Goal: Transaction & Acquisition: Book appointment/travel/reservation

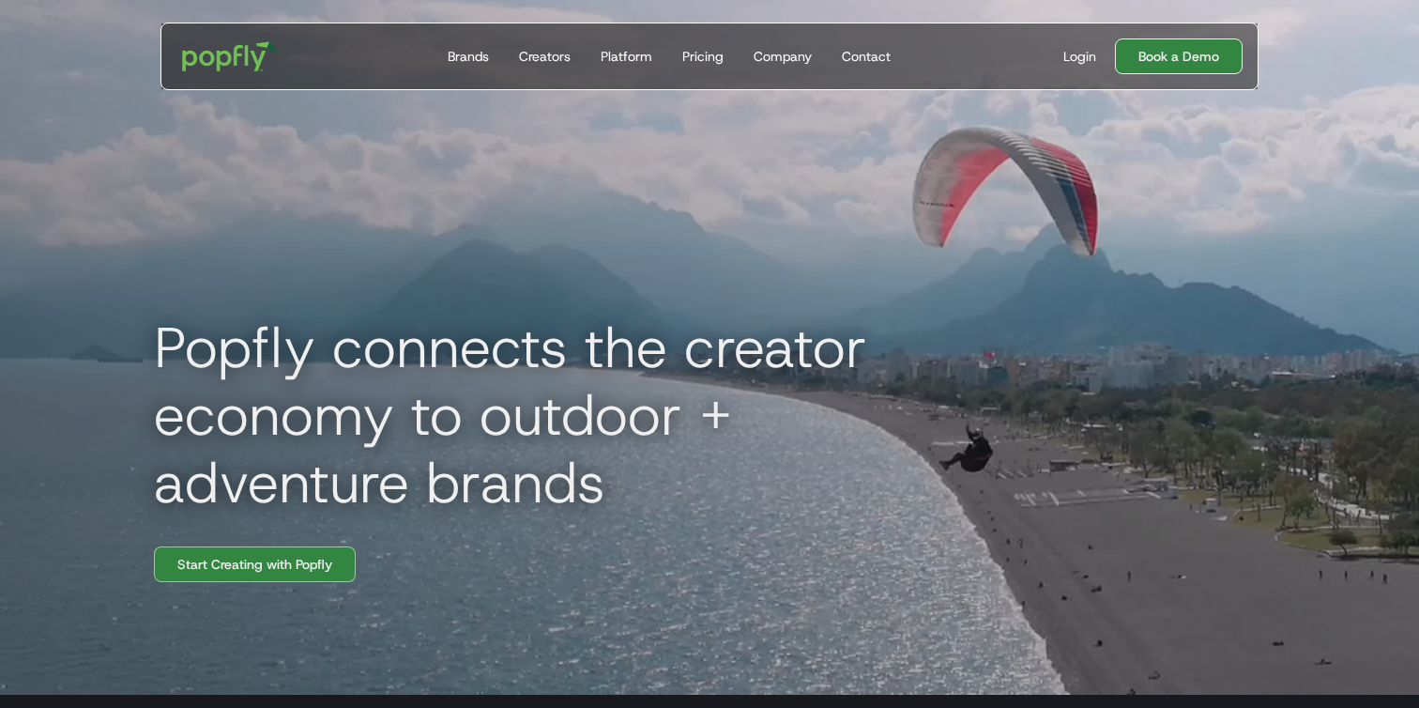
click at [1195, 65] on link "Book a Demo" at bounding box center [1179, 56] width 128 height 36
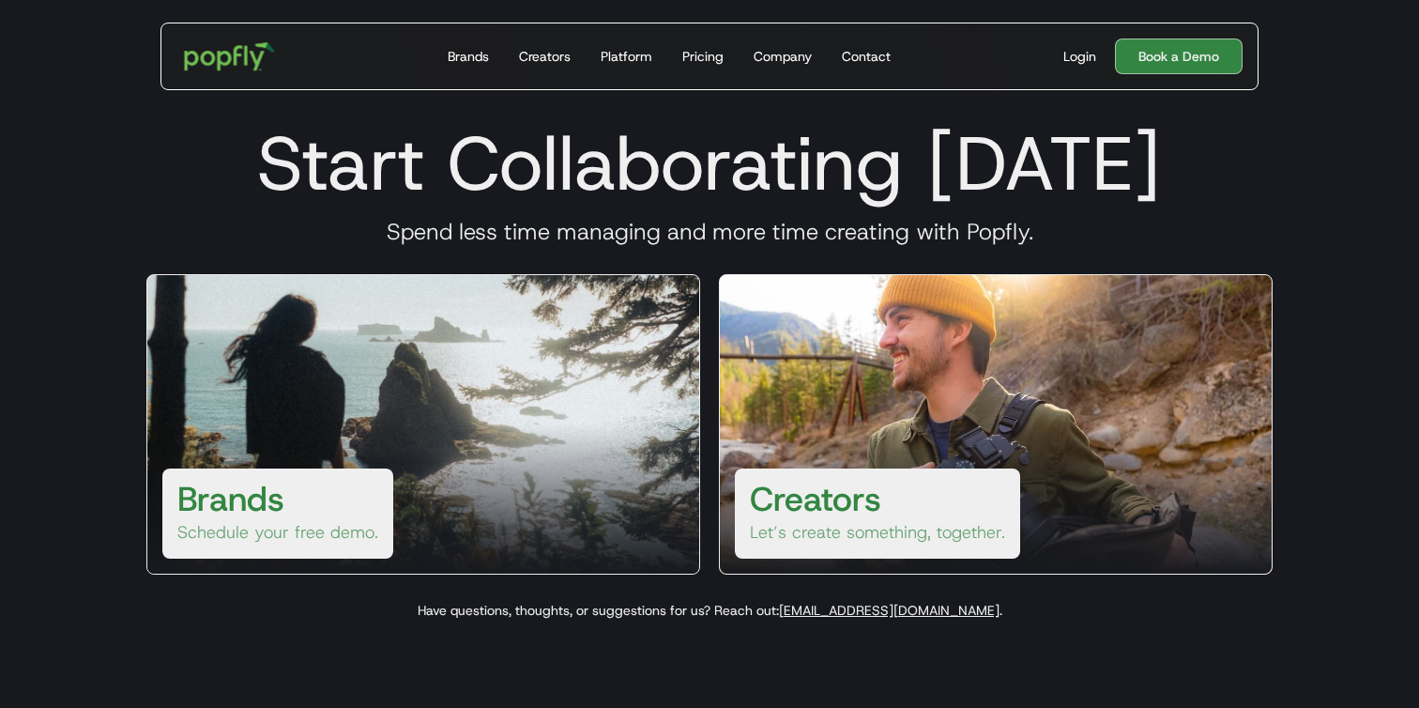
click at [200, 39] on img "home" at bounding box center [230, 56] width 116 height 54
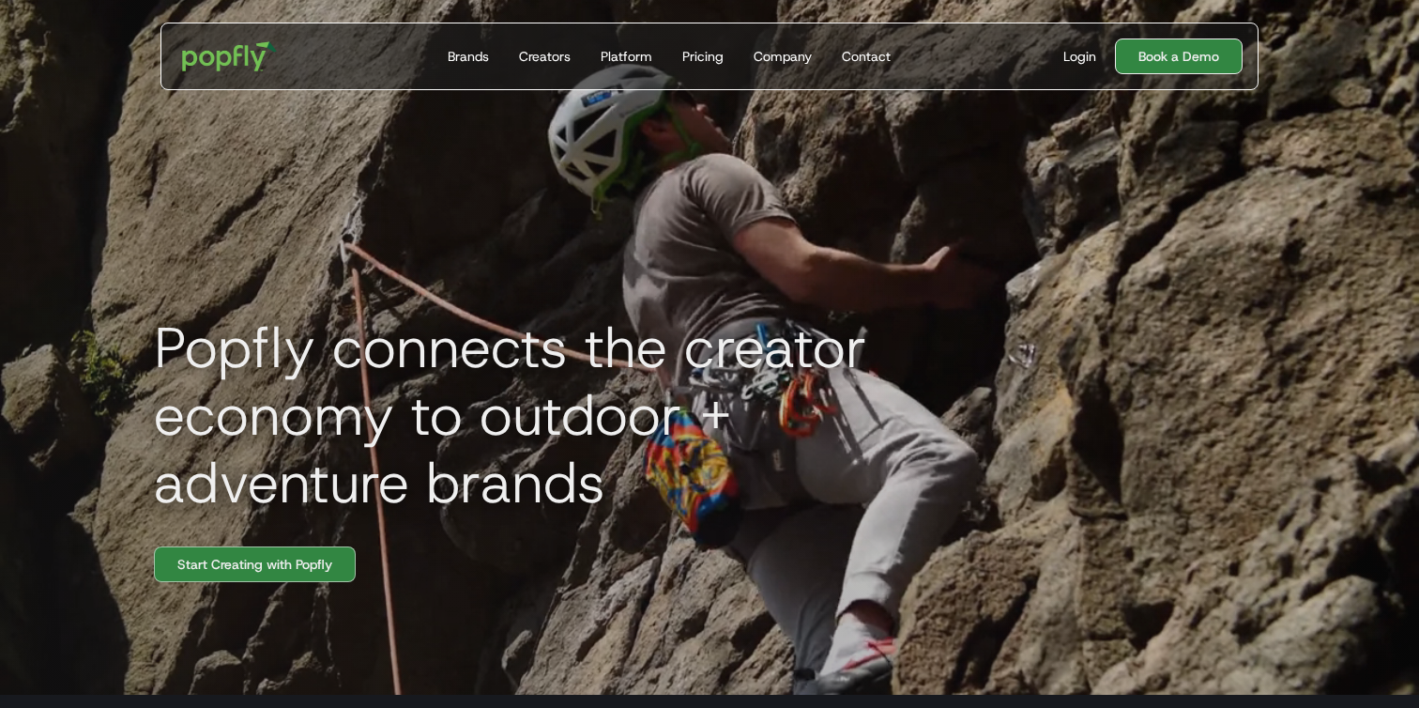
click at [1187, 51] on link "Book a Demo" at bounding box center [1179, 56] width 128 height 36
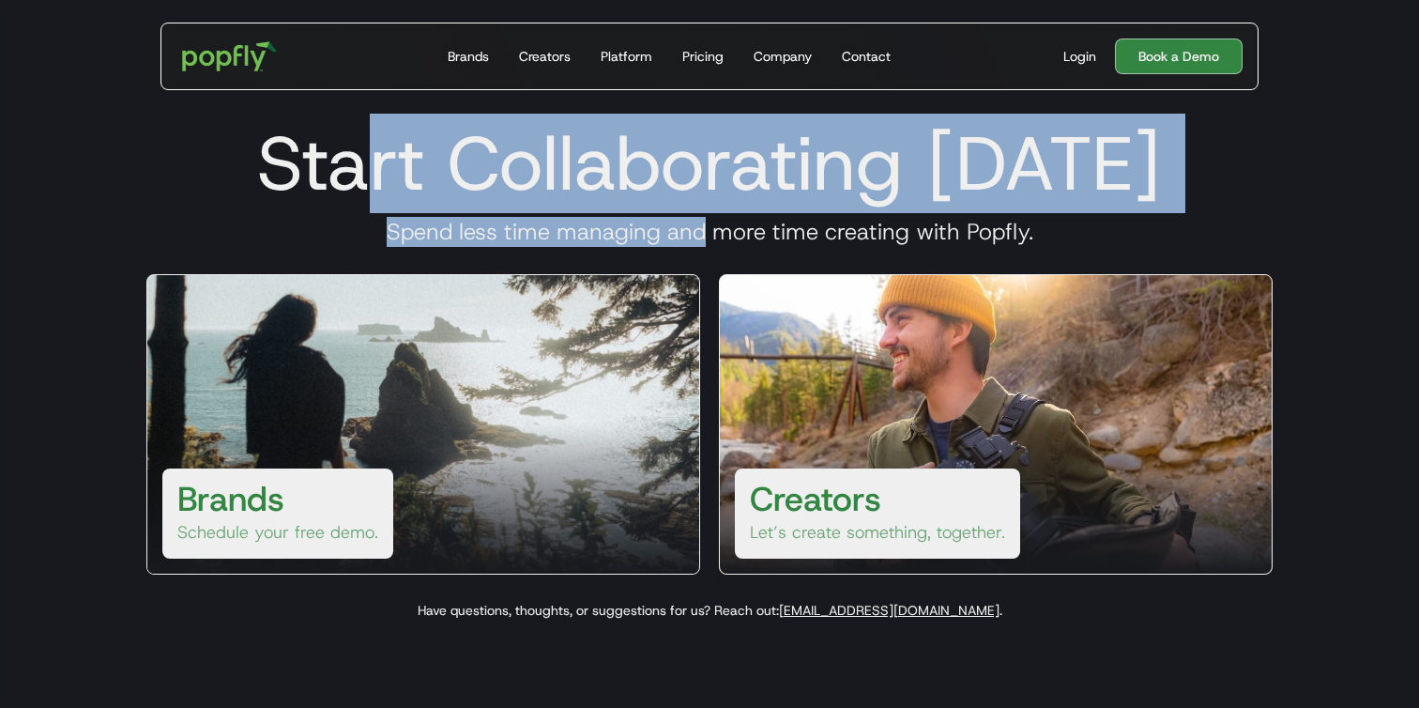
drag, startPoint x: 393, startPoint y: 190, endPoint x: 720, endPoint y: 240, distance: 330.5
click at [720, 240] on div "Start Collaborating Today Spend less time managing and more time creating with …" at bounding box center [709, 363] width 1171 height 529
click at [720, 240] on h3 "Spend less time managing and more time creating with Popfly." at bounding box center [709, 232] width 1171 height 28
drag, startPoint x: 458, startPoint y: 152, endPoint x: 701, endPoint y: 224, distance: 253.6
click at [701, 224] on div "Start Collaborating Today Spend less time managing and more time creating with …" at bounding box center [709, 363] width 1171 height 529
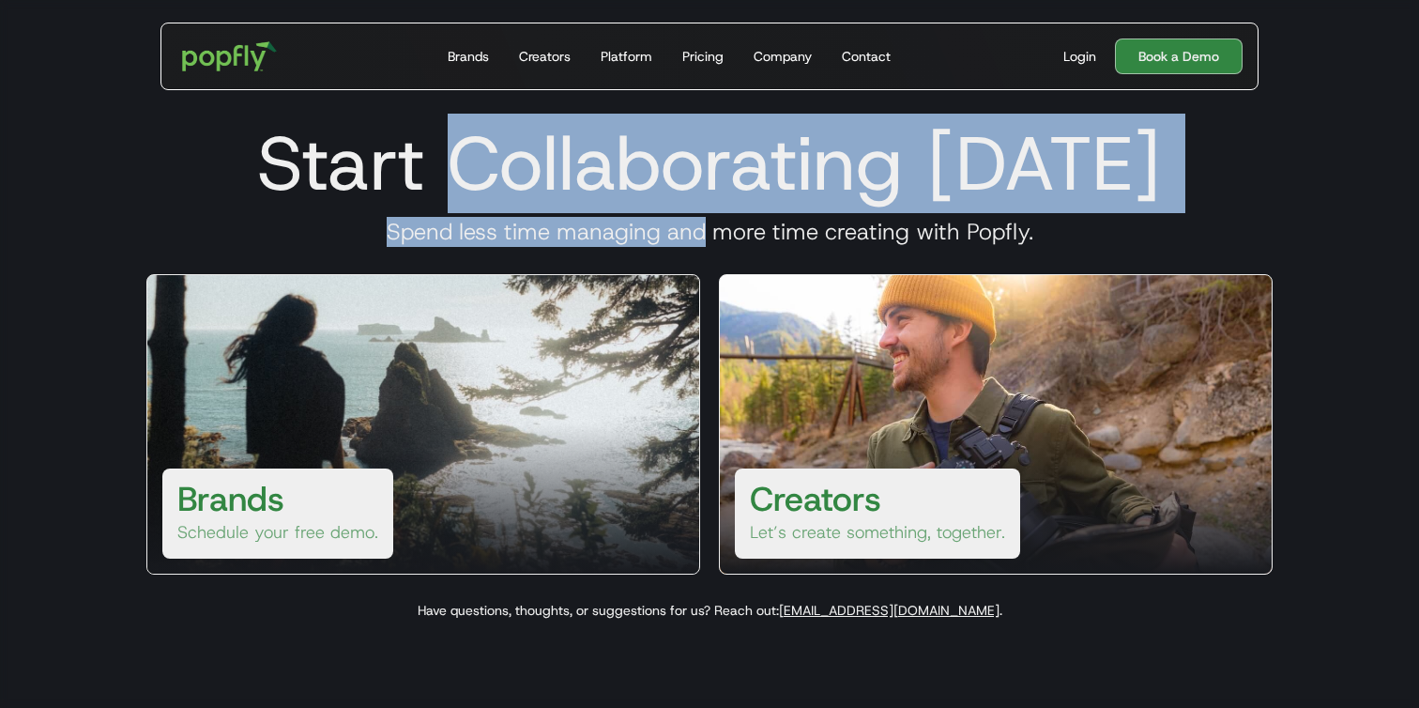
click at [701, 224] on h3 "Spend less time managing and more time creating with Popfly." at bounding box center [709, 232] width 1171 height 28
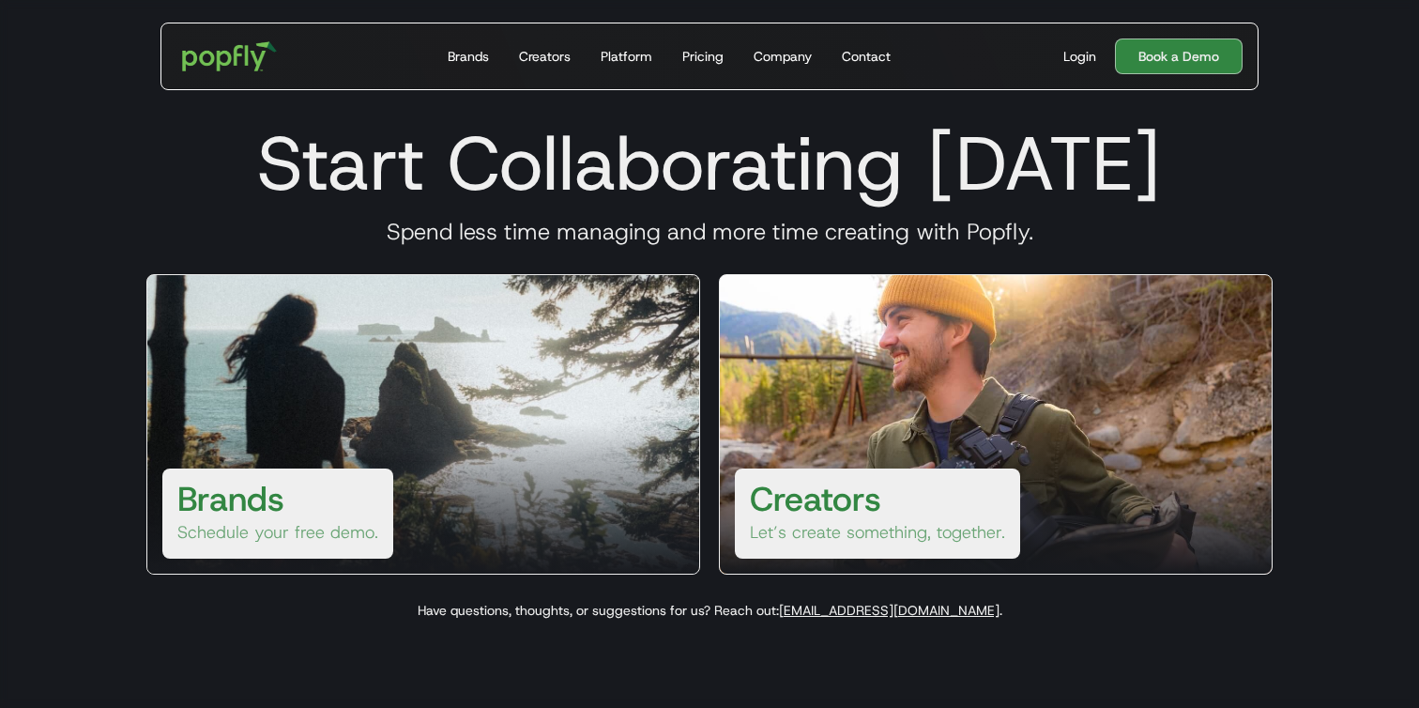
click at [260, 540] on p "Schedule your free demo." at bounding box center [277, 532] width 201 height 23
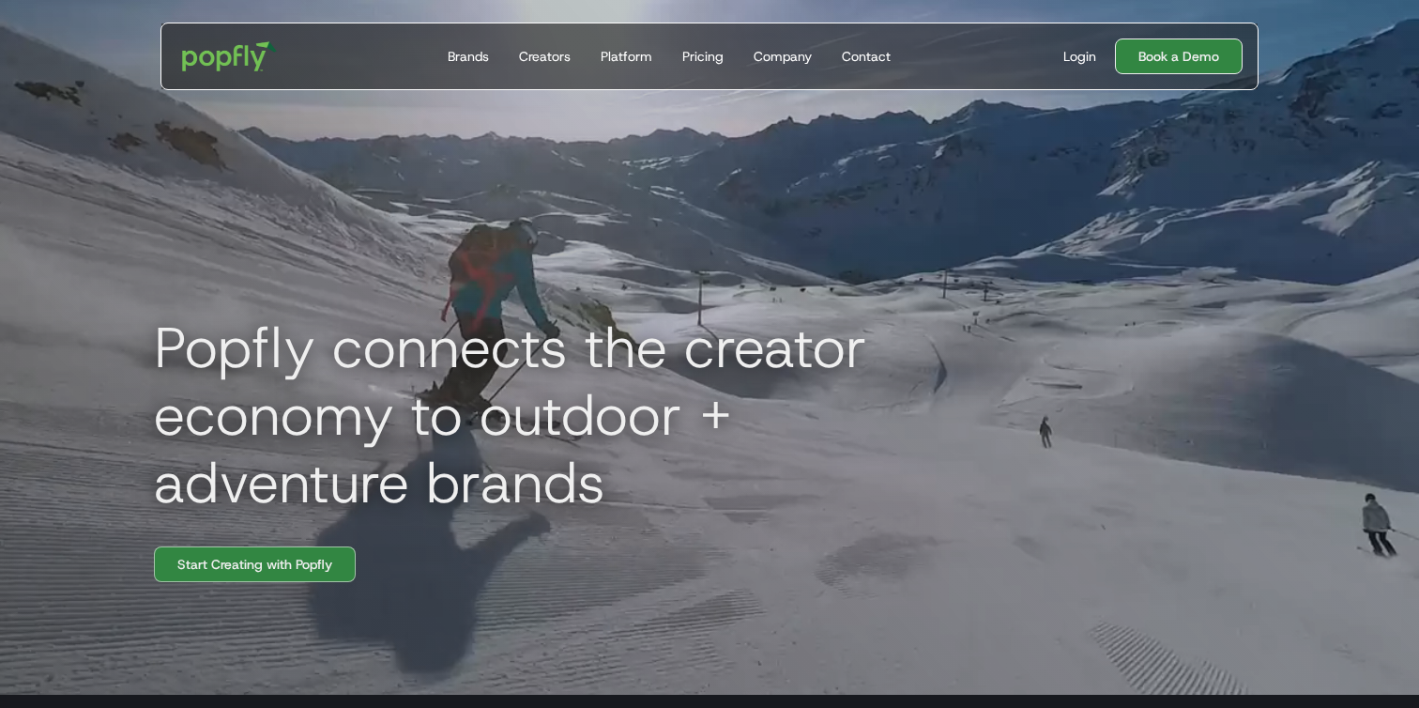
click at [1147, 63] on link "Book a Demo" at bounding box center [1179, 56] width 128 height 36
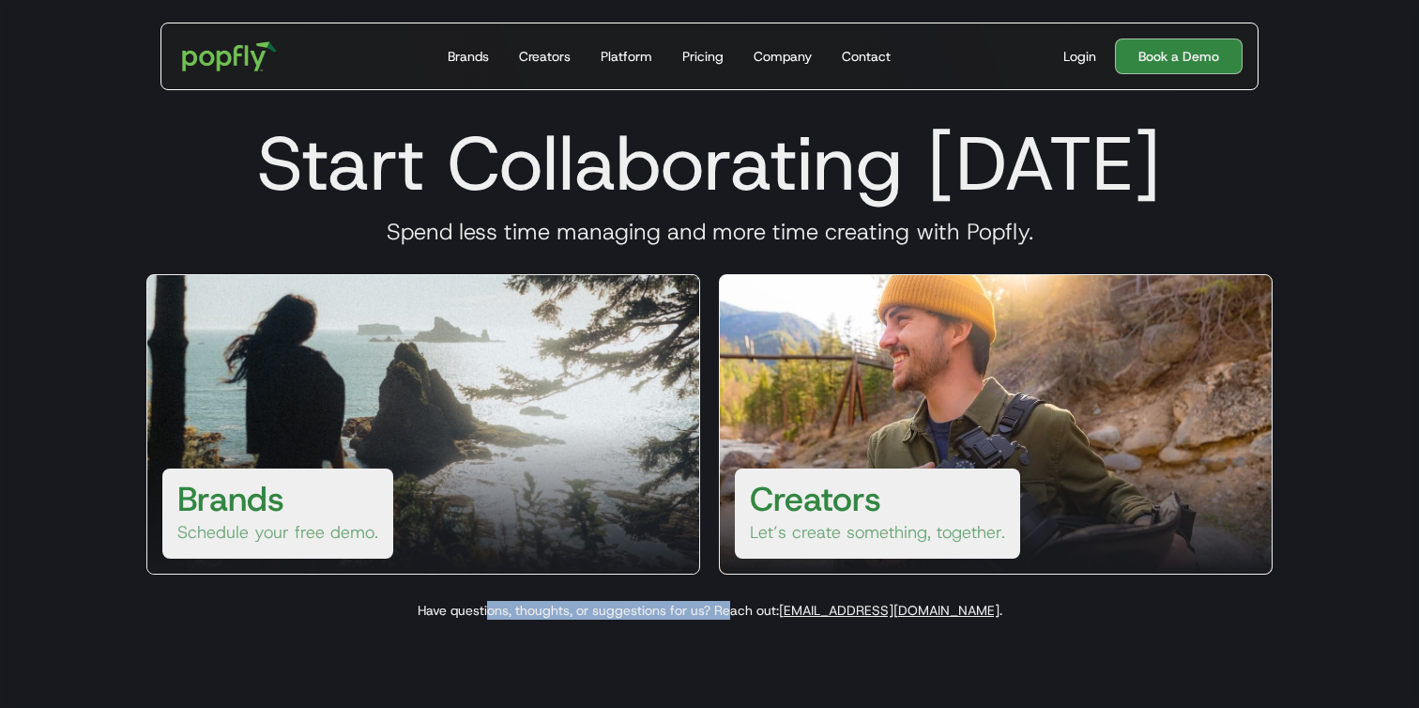
drag, startPoint x: 542, startPoint y: 612, endPoint x: 782, endPoint y: 612, distance: 240.3
click at [782, 612] on p "Have questions, thoughts, or suggestions for us? Reach out: hello@popfly.com ." at bounding box center [709, 610] width 1171 height 19
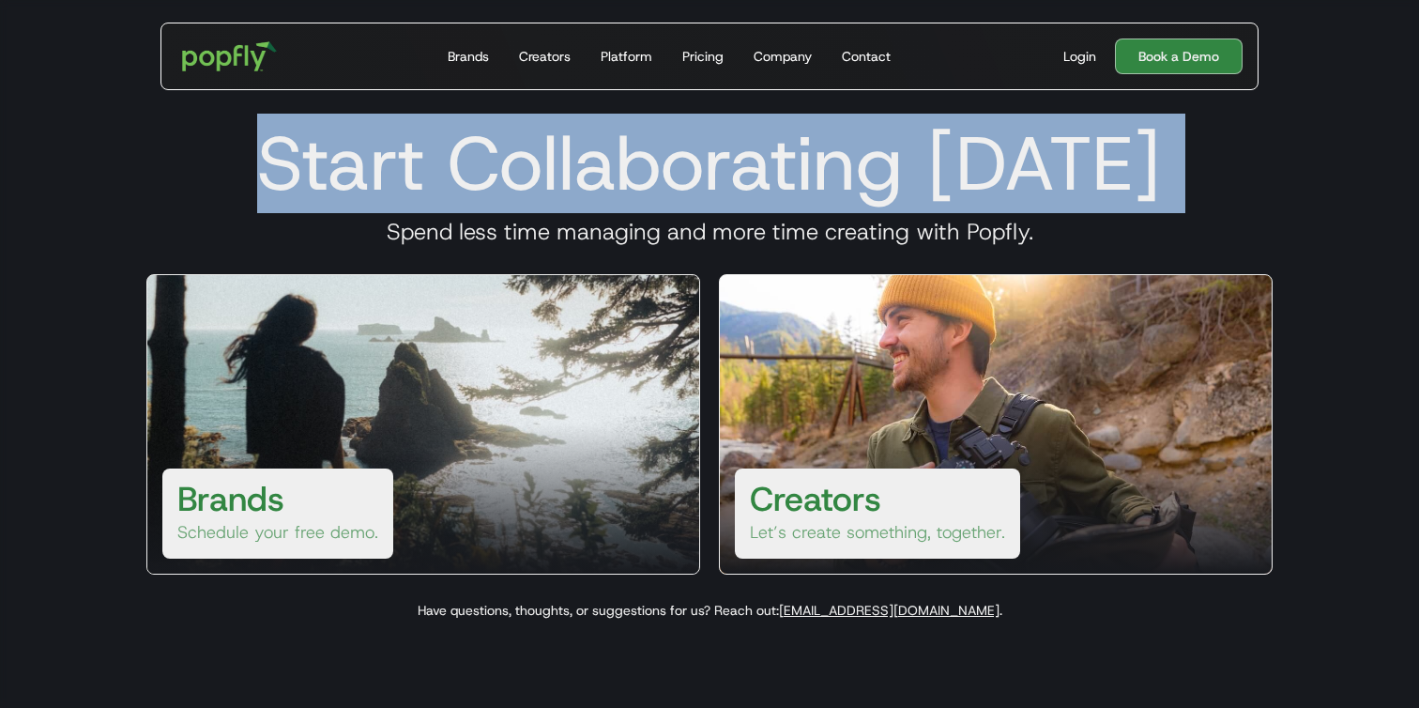
drag, startPoint x: 277, startPoint y: 169, endPoint x: 626, endPoint y: 215, distance: 352.2
click at [627, 217] on div "Start Collaborating Today Spend less time managing and more time creating with …" at bounding box center [709, 363] width 1171 height 529
click at [626, 215] on div "Start Collaborating Today Spend less time managing and more time creating with …" at bounding box center [709, 363] width 1171 height 529
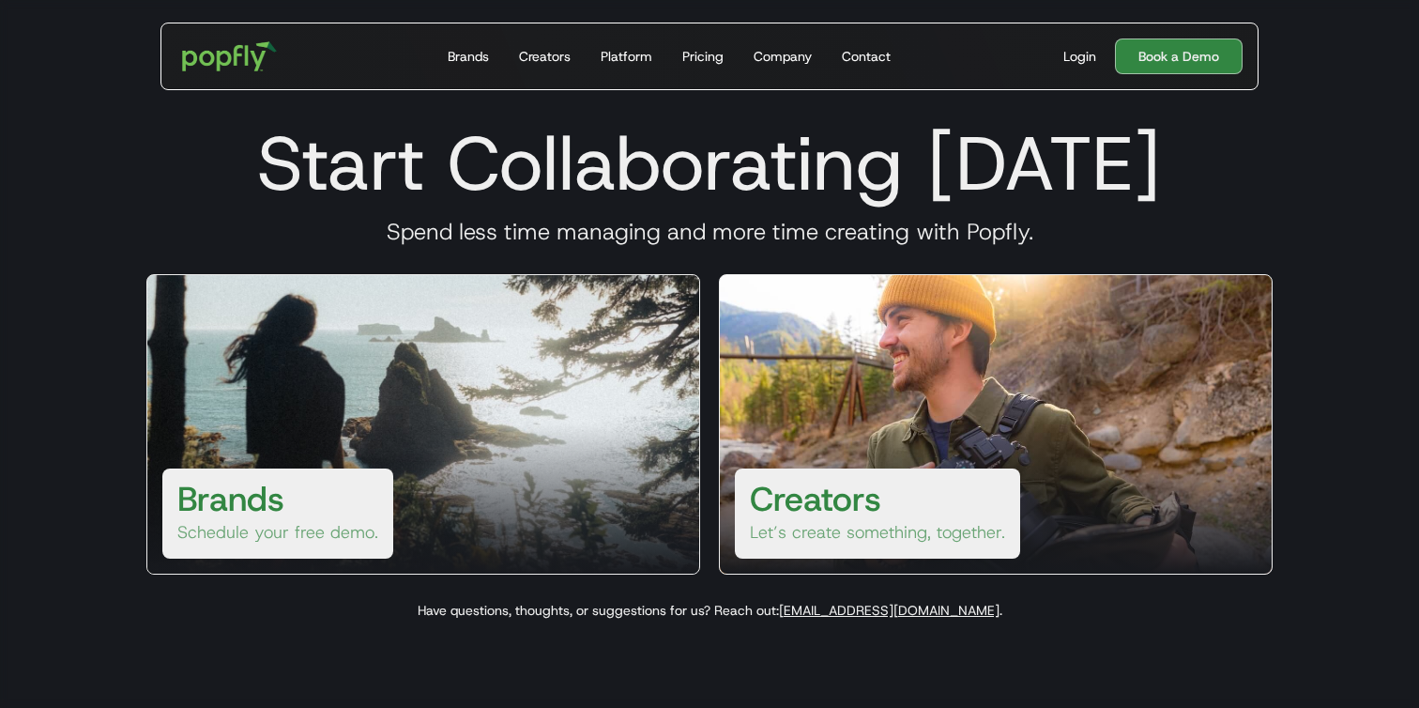
click at [661, 193] on h1 "Start Collaborating Today" at bounding box center [709, 163] width 1171 height 90
click at [1183, 68] on link "Book a Demo" at bounding box center [1179, 56] width 128 height 36
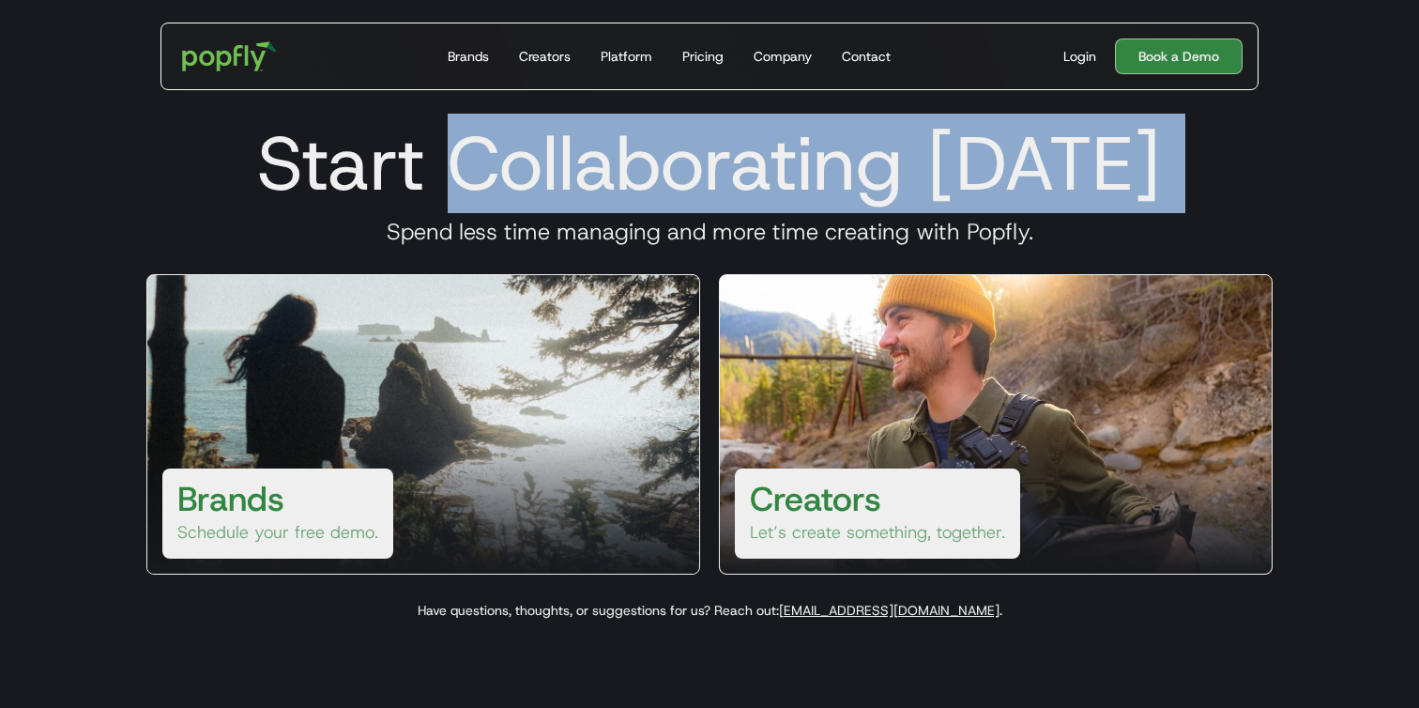
drag, startPoint x: 453, startPoint y: 162, endPoint x: 688, endPoint y: 216, distance: 240.7
click at [687, 216] on div "Start Collaborating Today Spend less time managing and more time creating with …" at bounding box center [709, 363] width 1171 height 529
click at [688, 216] on div "Start Collaborating Today Spend less time managing and more time creating with …" at bounding box center [709, 363] width 1171 height 529
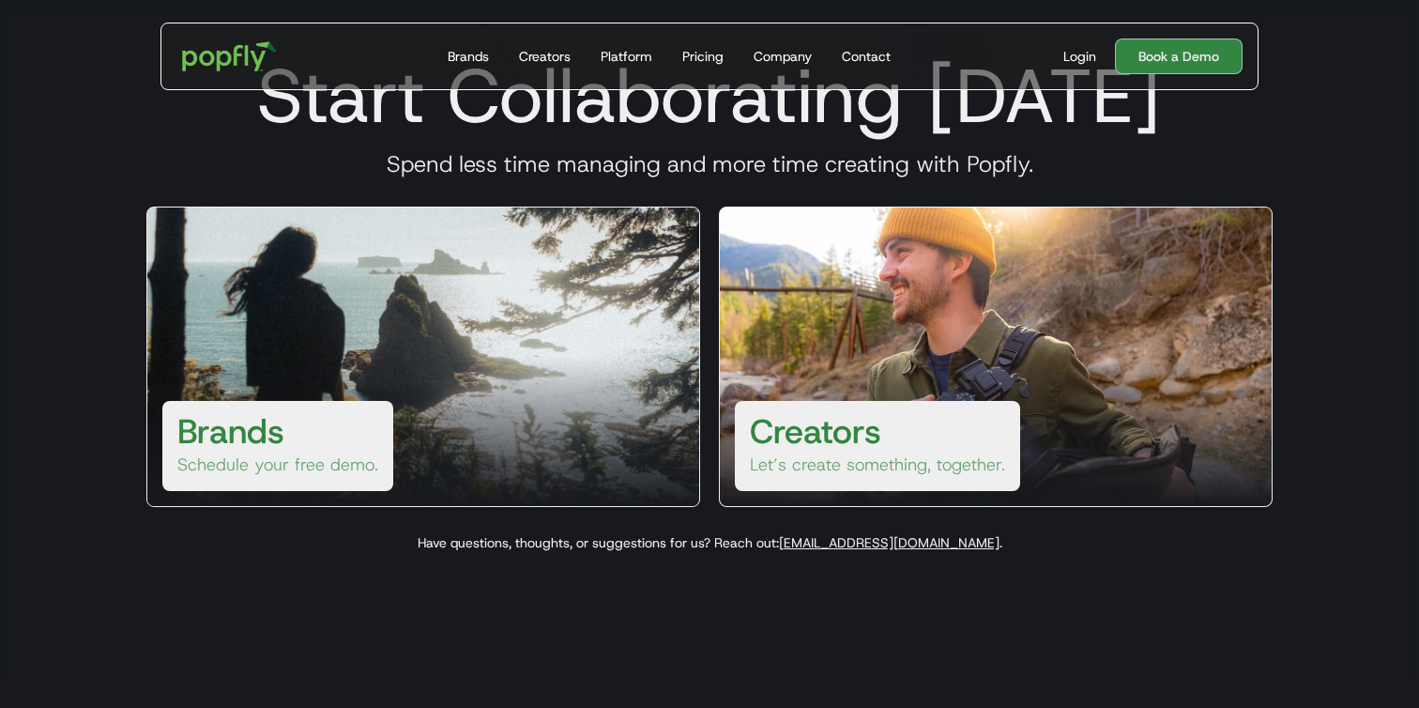
scroll to position [72, 0]
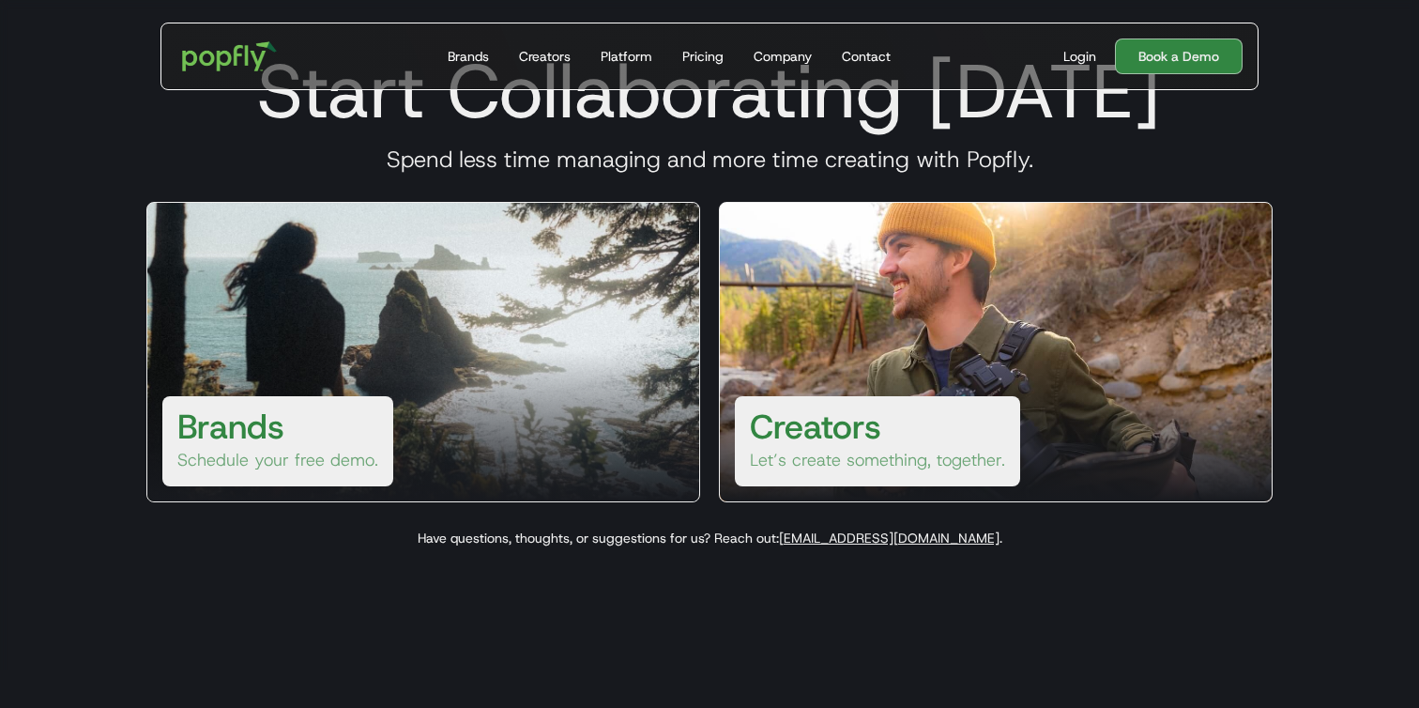
click at [420, 370] on div at bounding box center [423, 426] width 552 height 150
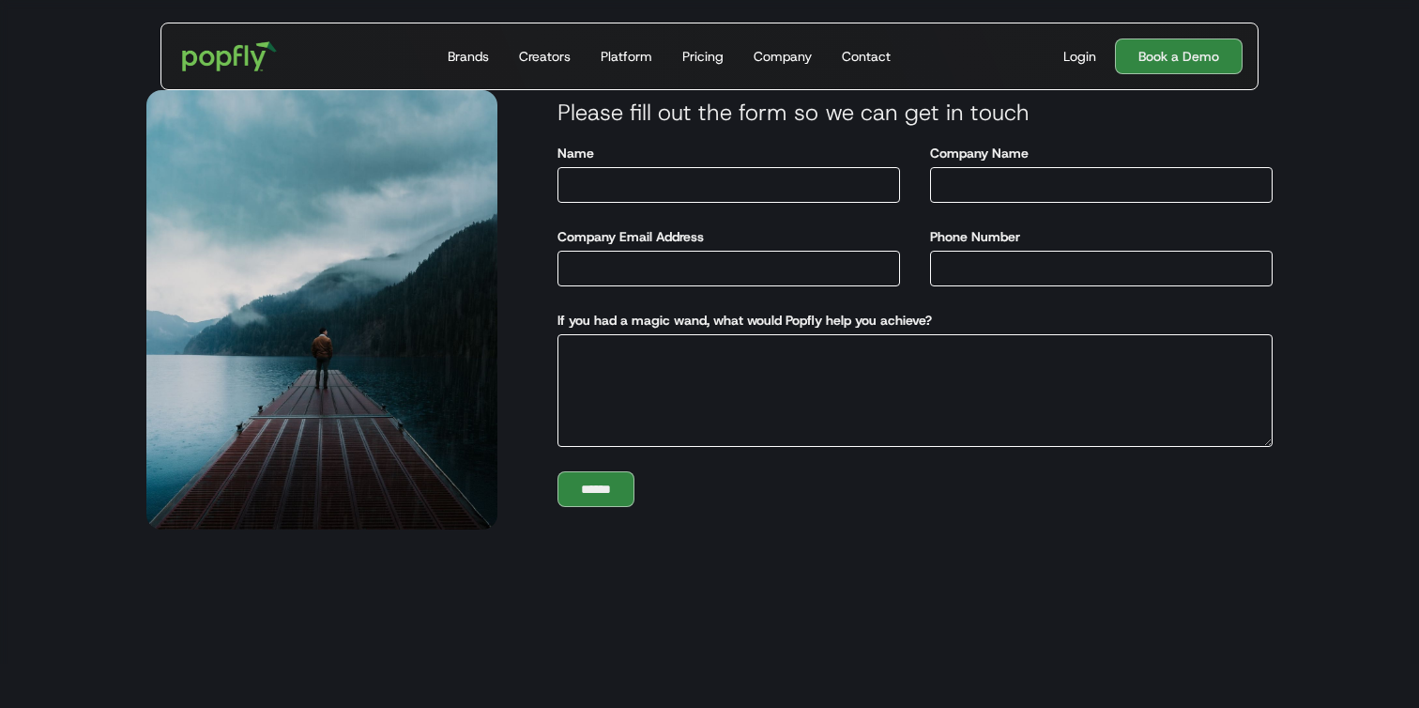
scroll to position [15, 0]
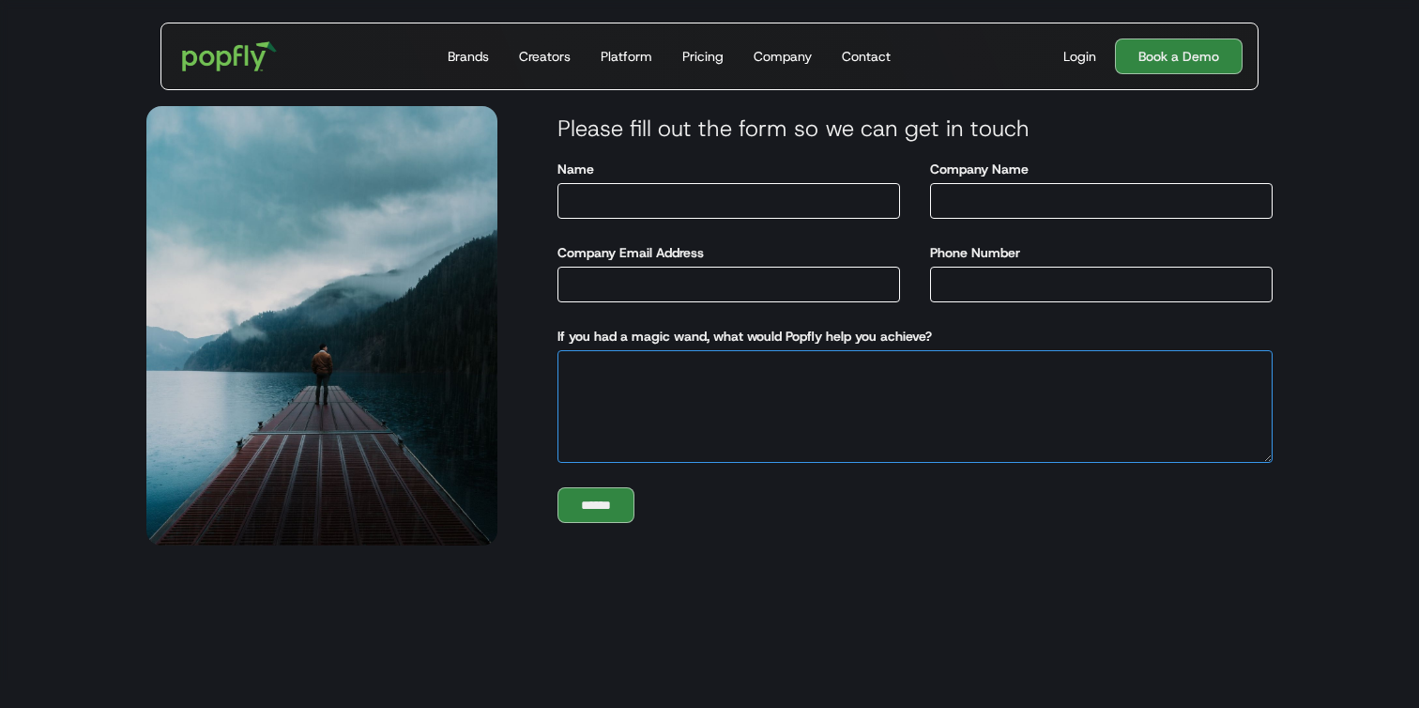
click at [782, 375] on textarea "If you had a magic wand, what would Popfly help you achieve?" at bounding box center [915, 406] width 715 height 113
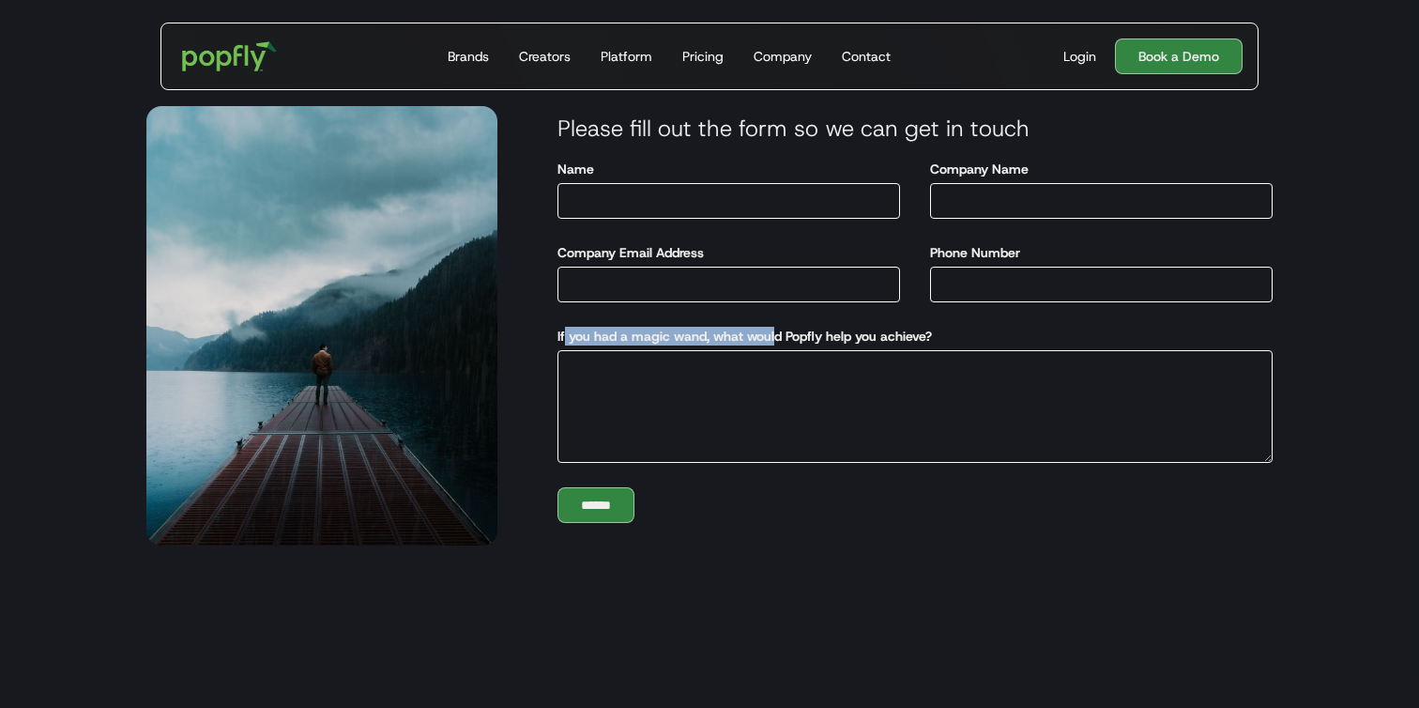
drag, startPoint x: 563, startPoint y: 338, endPoint x: 788, endPoint y: 344, distance: 225.4
click at [788, 344] on label "If you had a magic wand, what would Popfly help you achieve?" at bounding box center [745, 336] width 374 height 19
click at [788, 350] on textarea "If you had a magic wand, what would Popfly help you achieve?" at bounding box center [915, 406] width 715 height 113
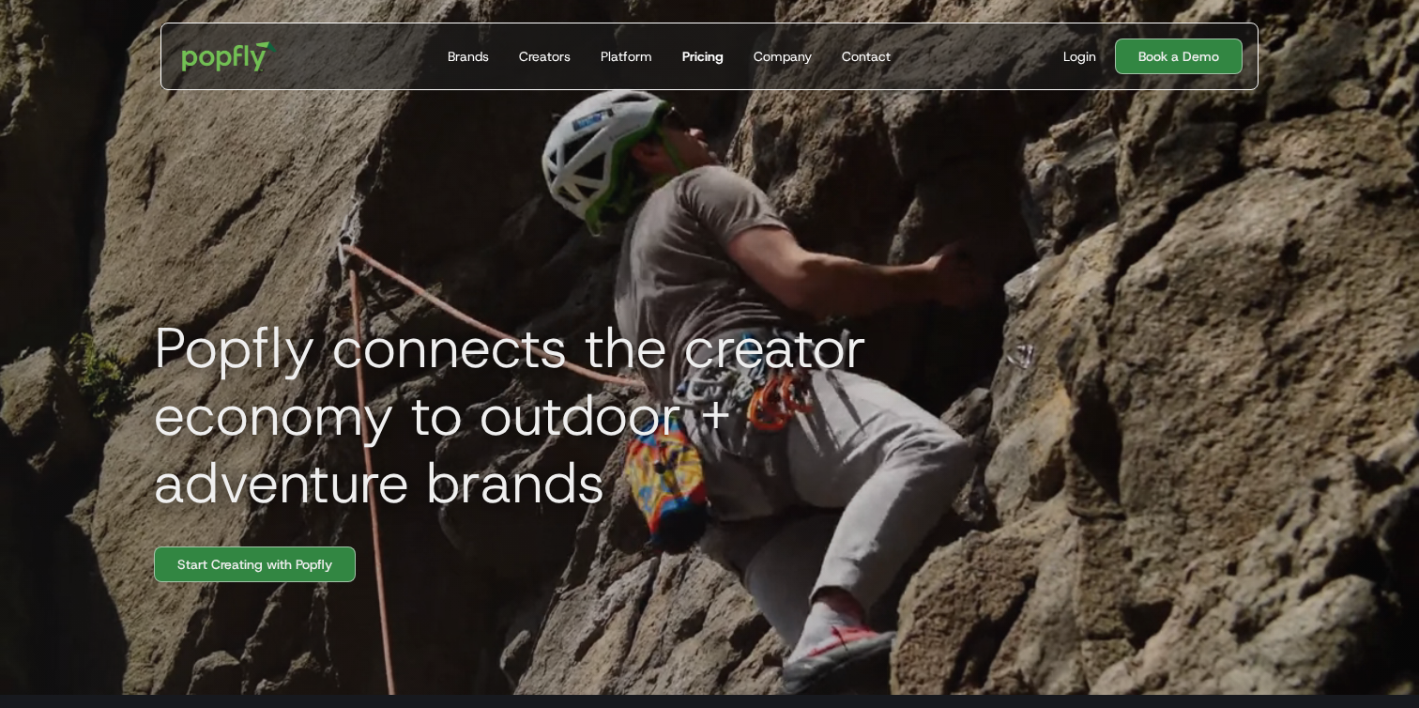
click at [701, 51] on div "Pricing" at bounding box center [702, 56] width 41 height 19
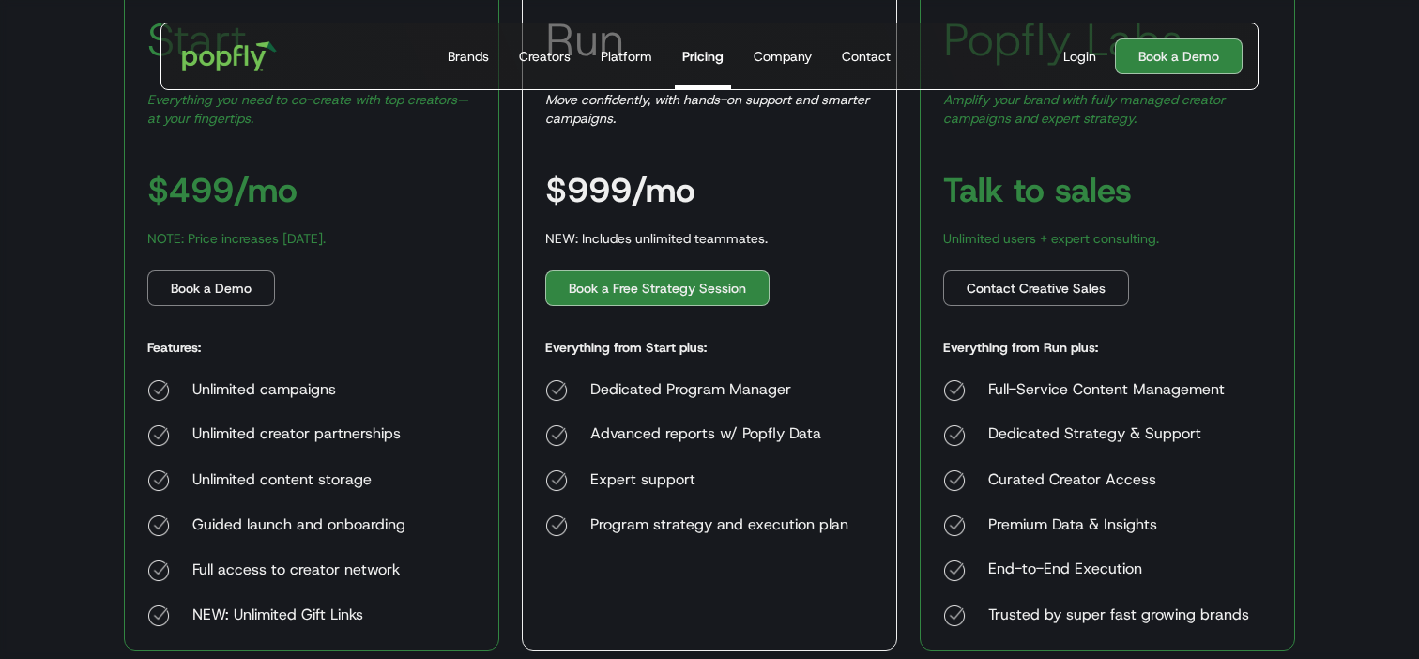
scroll to position [433, 0]
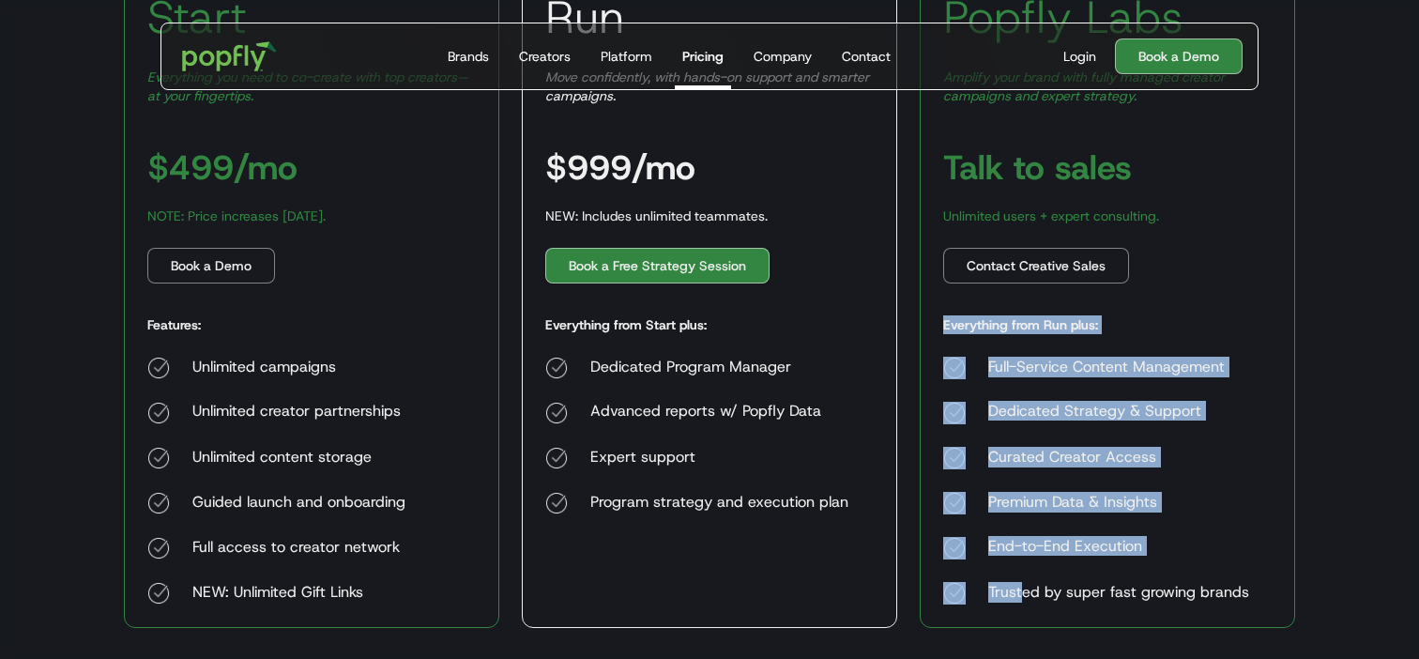
drag, startPoint x: 940, startPoint y: 326, endPoint x: 1020, endPoint y: 584, distance: 270.4
click at [1021, 586] on div "Popfly Labs Amplify your brand with fully managed creator campaigns and expert …" at bounding box center [1107, 291] width 375 height 674
click at [1020, 584] on div "Trusted by super fast growing brands" at bounding box center [1118, 593] width 261 height 23
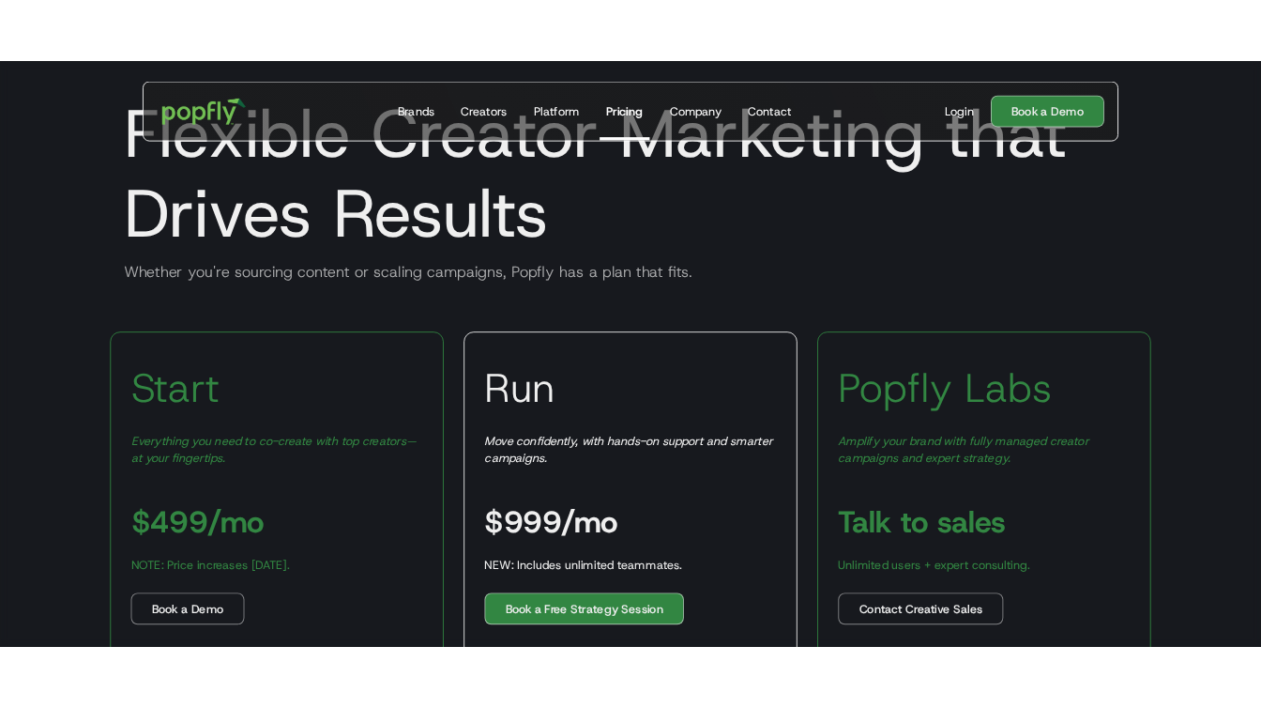
scroll to position [0, 0]
